Goal: Entertainment & Leisure: Consume media (video, audio)

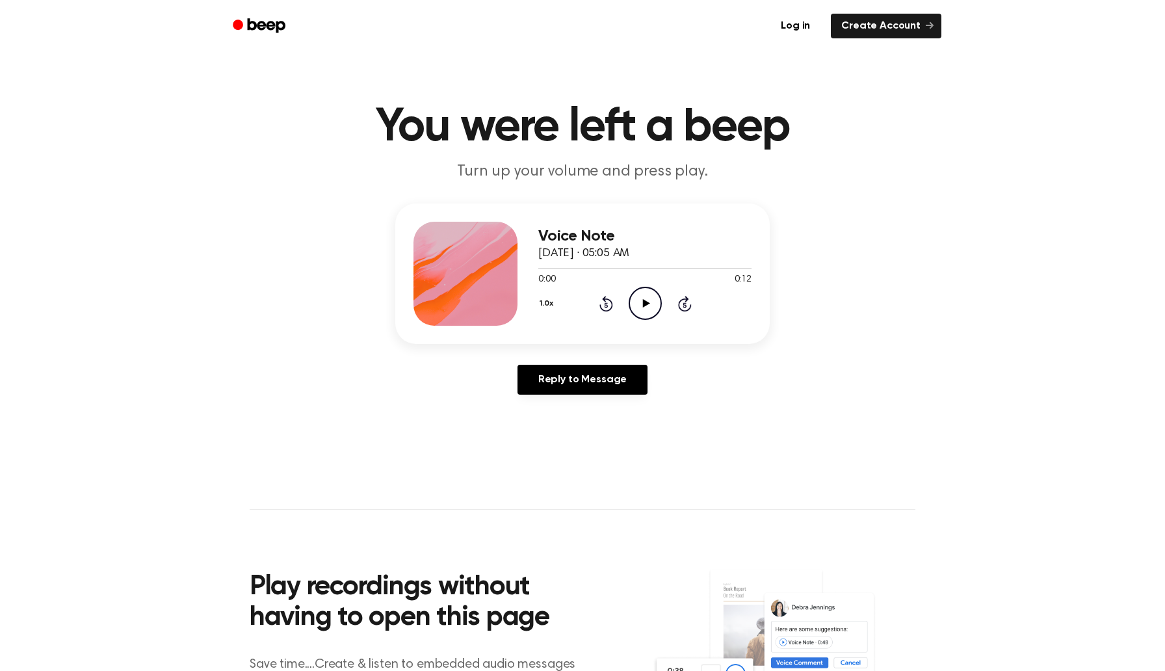
click at [647, 302] on icon at bounding box center [645, 303] width 7 height 8
click at [606, 304] on icon "Rewind 5 seconds" at bounding box center [606, 303] width 14 height 17
click at [644, 296] on icon "Play Audio" at bounding box center [645, 303] width 33 height 33
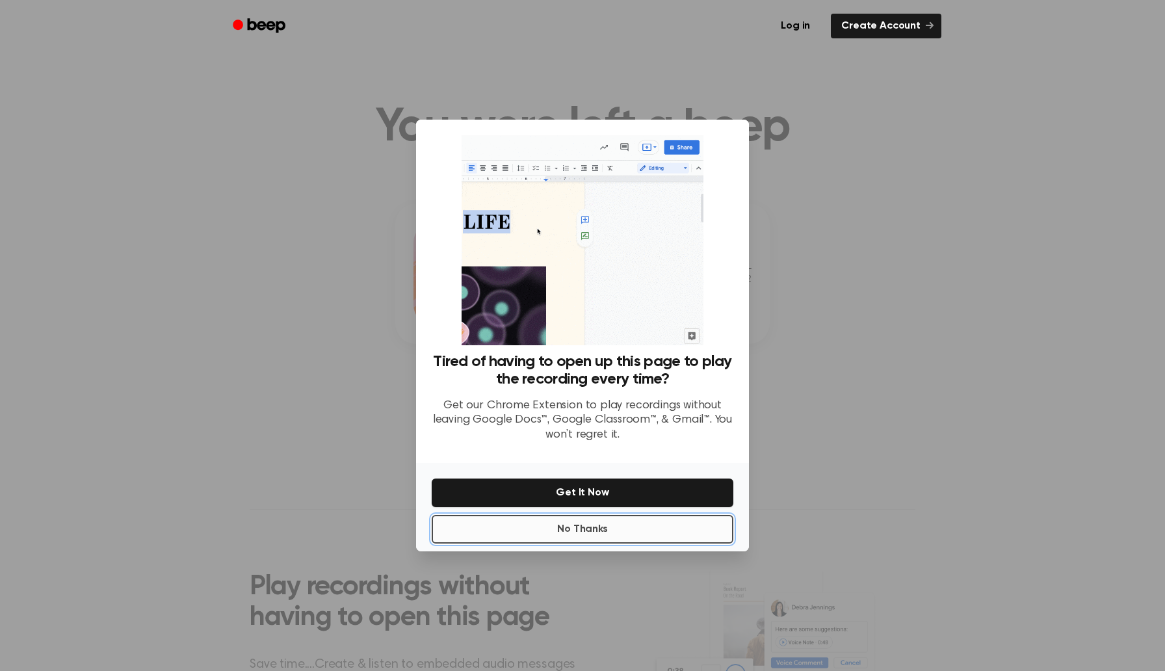
click at [556, 535] on button "No Thanks" at bounding box center [583, 529] width 302 height 29
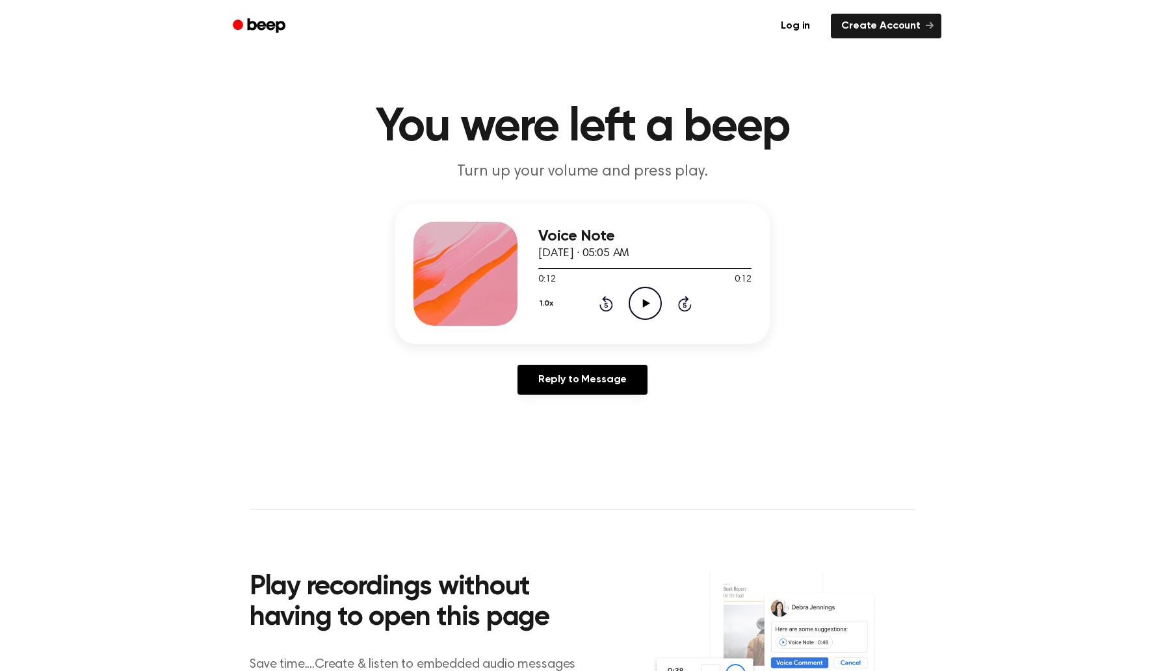
click at [641, 308] on icon "Play Audio" at bounding box center [645, 303] width 33 height 33
click at [639, 308] on icon "Play Audio" at bounding box center [645, 303] width 33 height 33
click at [639, 304] on icon "Play Audio" at bounding box center [645, 303] width 33 height 33
click at [637, 310] on icon "Play Audio" at bounding box center [645, 303] width 33 height 33
click at [655, 295] on icon "Play Audio" at bounding box center [645, 303] width 33 height 33
